Goal: Task Accomplishment & Management: Manage account settings

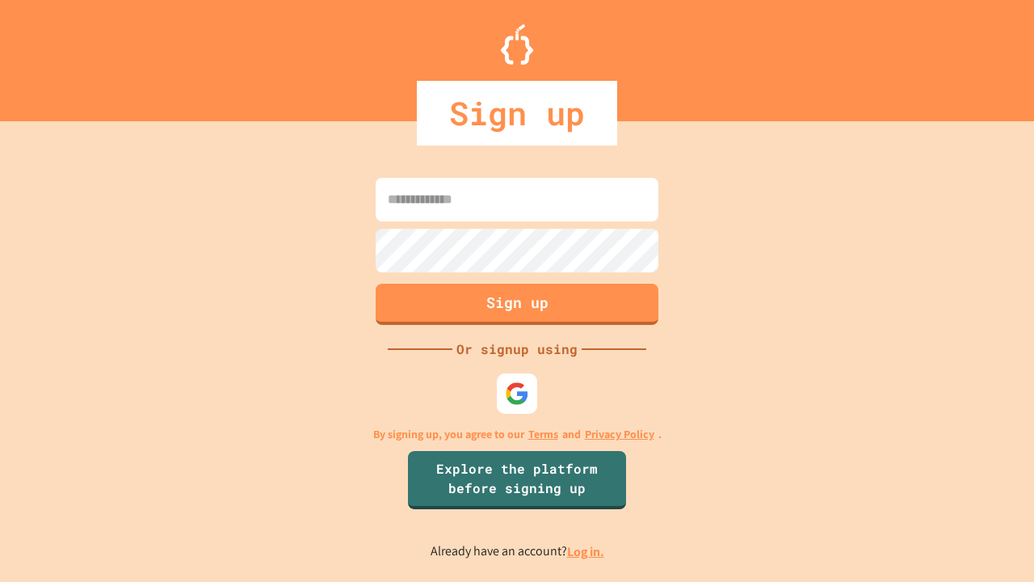
click at [586, 551] on link "Log in." at bounding box center [585, 551] width 37 height 17
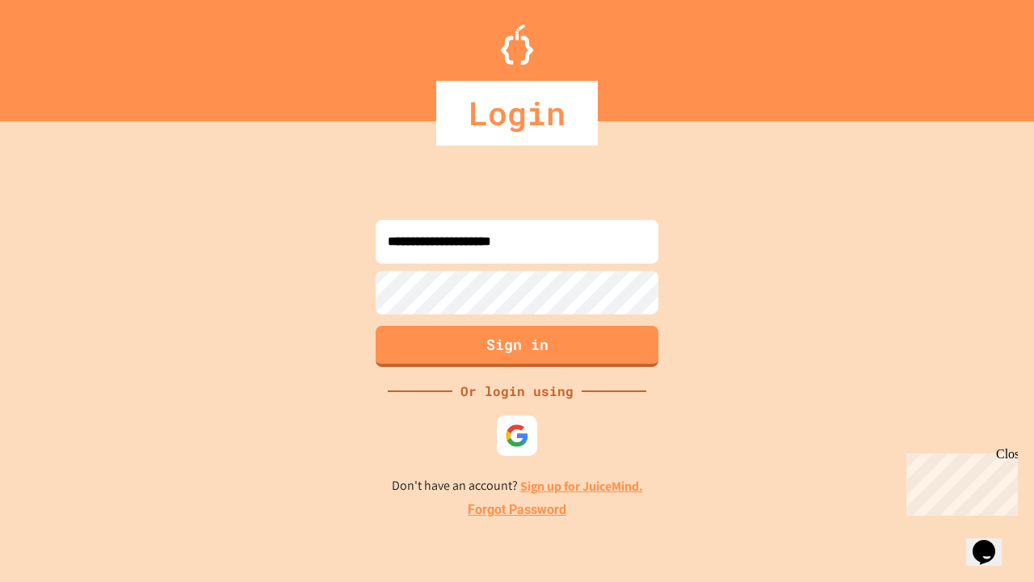
type input "**********"
